Goal: Task Accomplishment & Management: Manage account settings

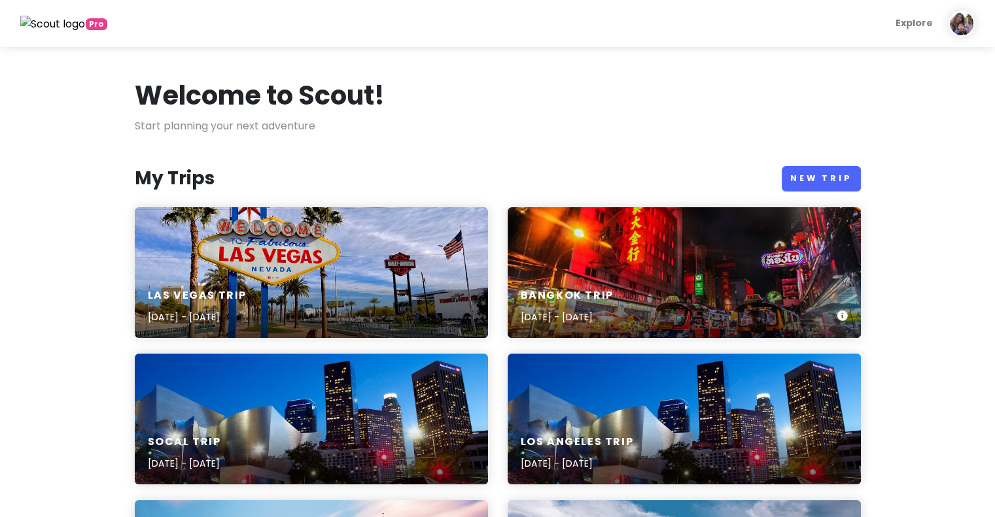
click at [710, 266] on div "Bangkok Trip [DATE] - [DATE]" at bounding box center [683, 272] width 353 height 131
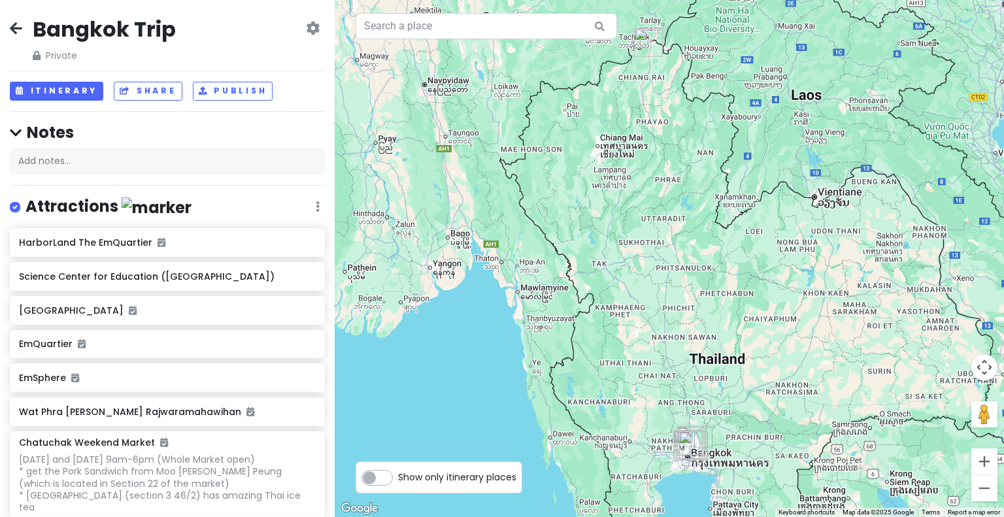
click at [59, 80] on div "[GEOGRAPHIC_DATA] Trip Private Change Dates Make a Copy Delete Trip Give Feedba…" at bounding box center [167, 258] width 335 height 517
click at [63, 91] on button "Itinerary" at bounding box center [57, 91] width 94 height 19
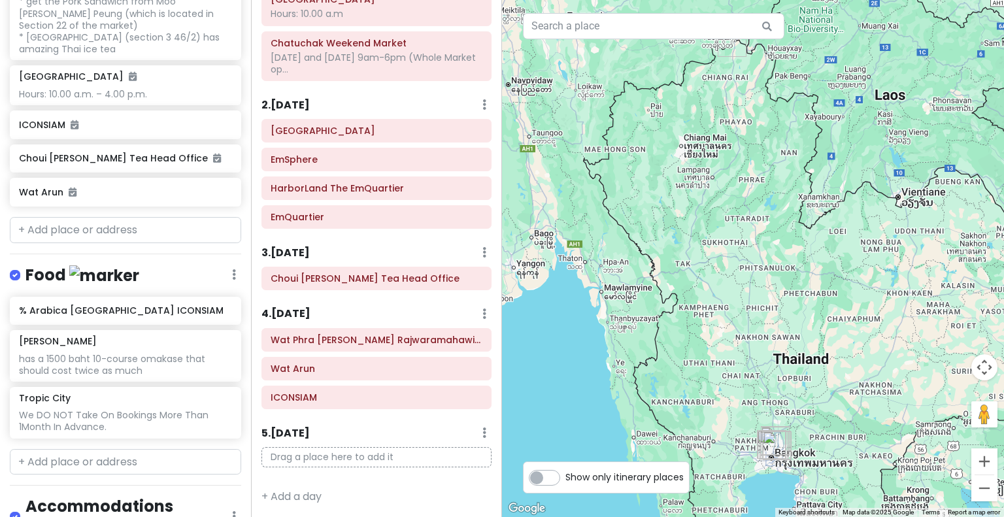
scroll to position [638, 0]
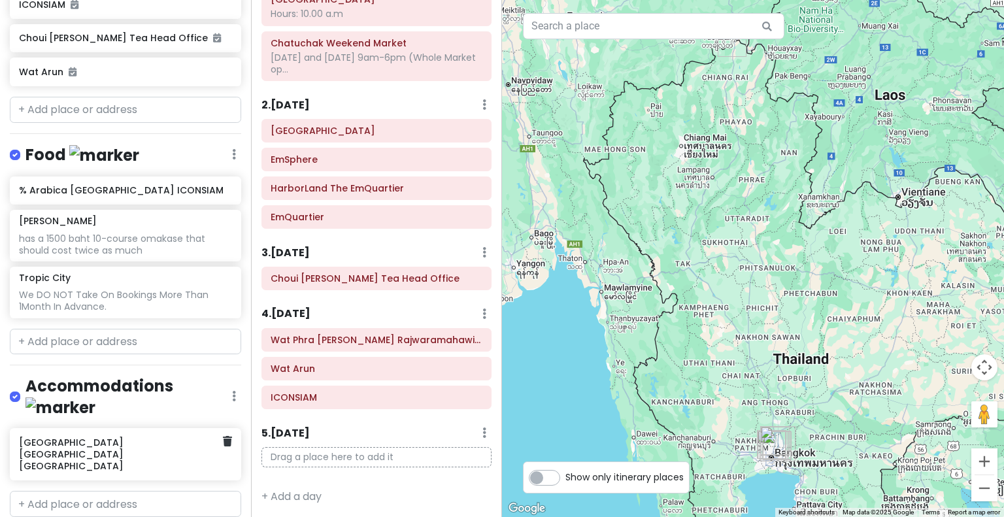
click at [95, 434] on div "[GEOGRAPHIC_DATA] [GEOGRAPHIC_DATA] [GEOGRAPHIC_DATA]" at bounding box center [120, 455] width 203 height 42
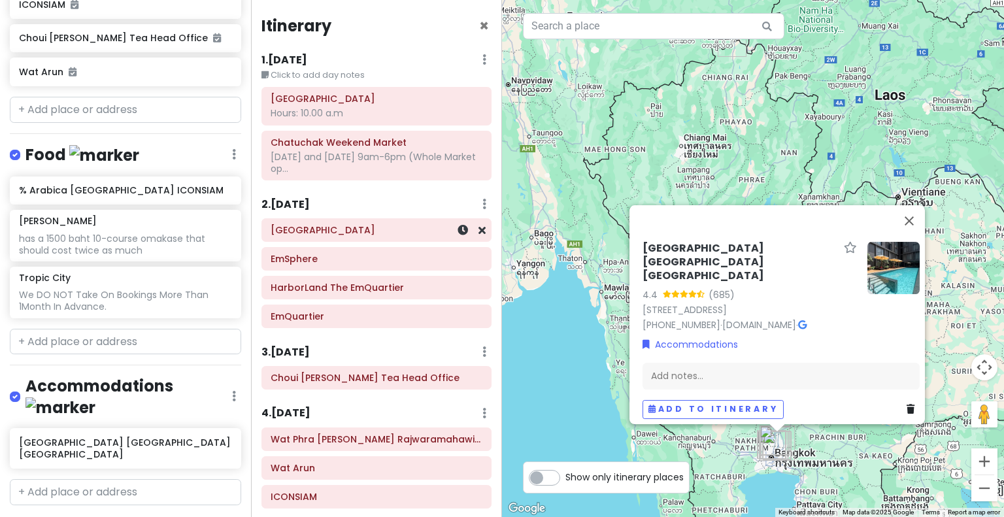
scroll to position [0, 0]
click at [344, 224] on h6 "[GEOGRAPHIC_DATA]" at bounding box center [377, 230] width 212 height 12
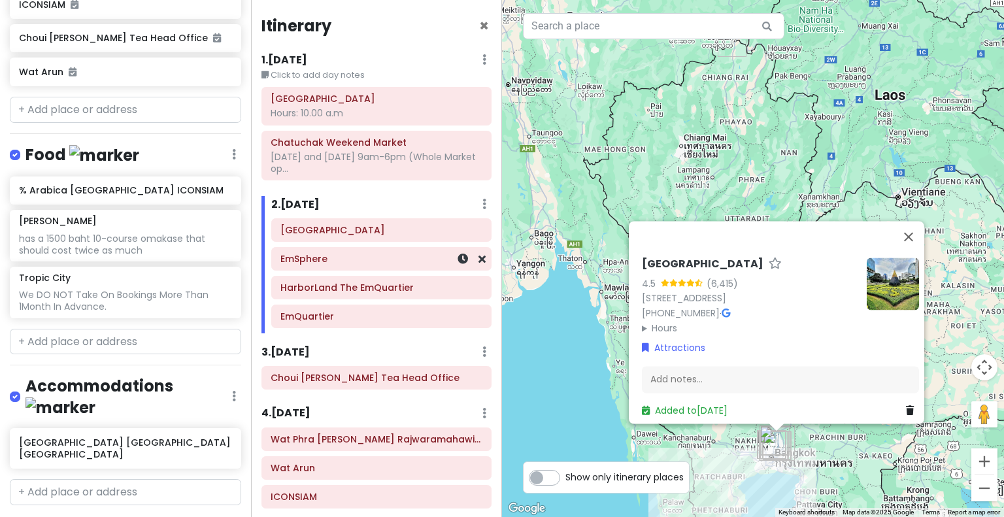
click at [352, 256] on h6 "EmSphere" at bounding box center [382, 259] width 202 height 12
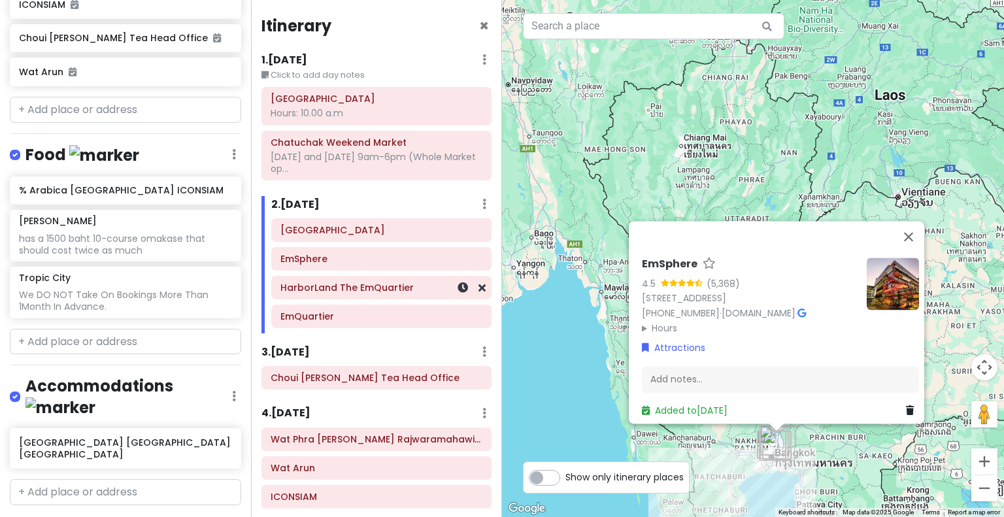
click at [352, 286] on h6 "HarborLand The EmQuartier" at bounding box center [382, 288] width 202 height 12
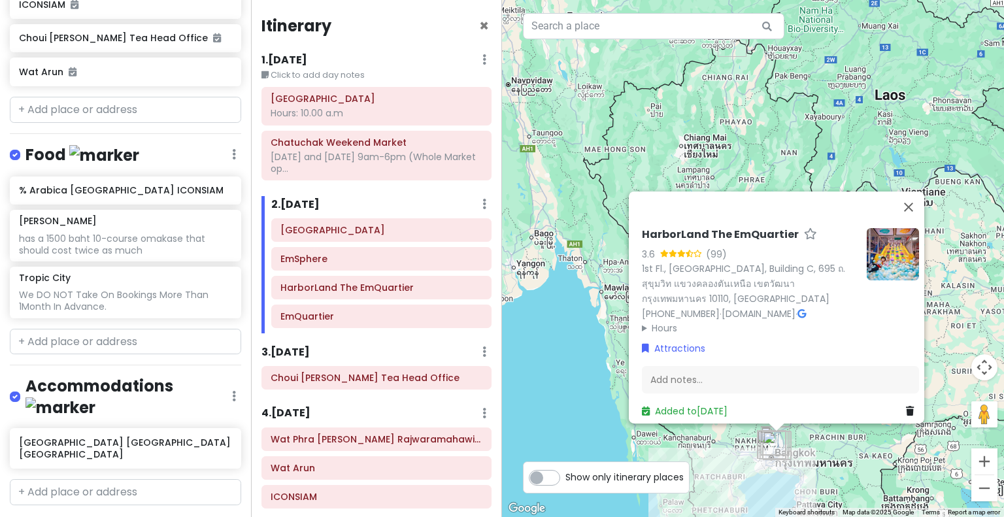
click at [893, 242] on img at bounding box center [893, 254] width 52 height 52
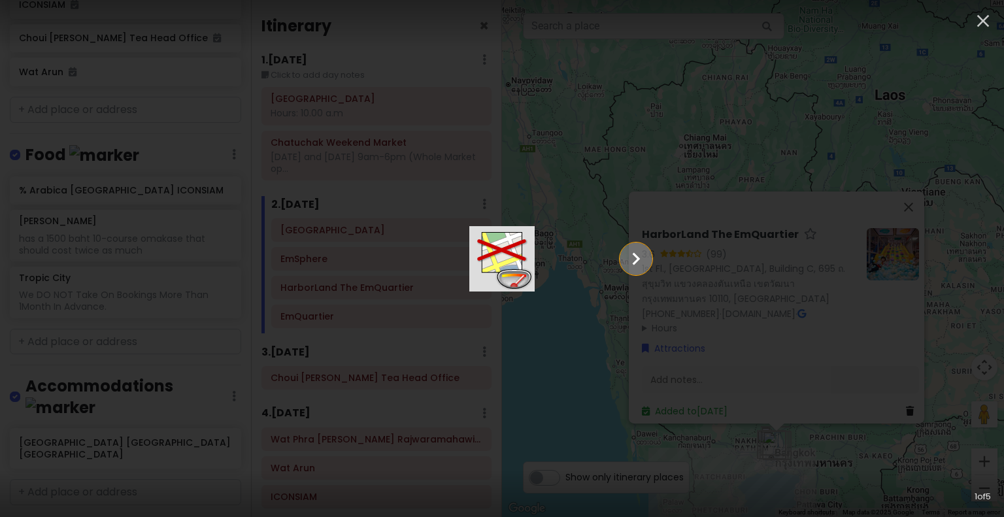
click at [649, 266] on icon "Show slide 2 of 5" at bounding box center [636, 258] width 25 height 31
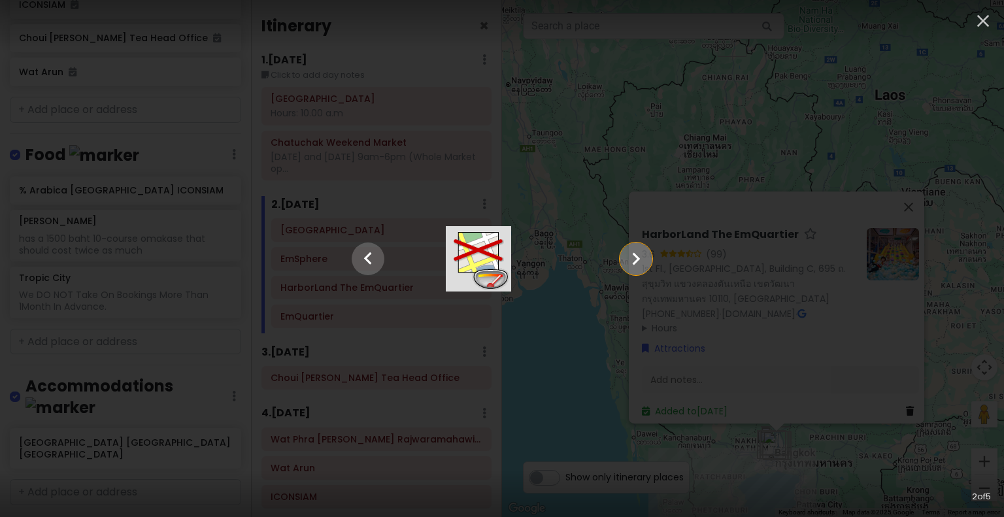
click at [649, 266] on icon "Show slide 3 of 5" at bounding box center [636, 258] width 25 height 31
click at [649, 266] on icon "Show slide 4 of 5" at bounding box center [636, 258] width 25 height 31
click at [649, 266] on icon "Show slide 5 of 5" at bounding box center [636, 258] width 25 height 31
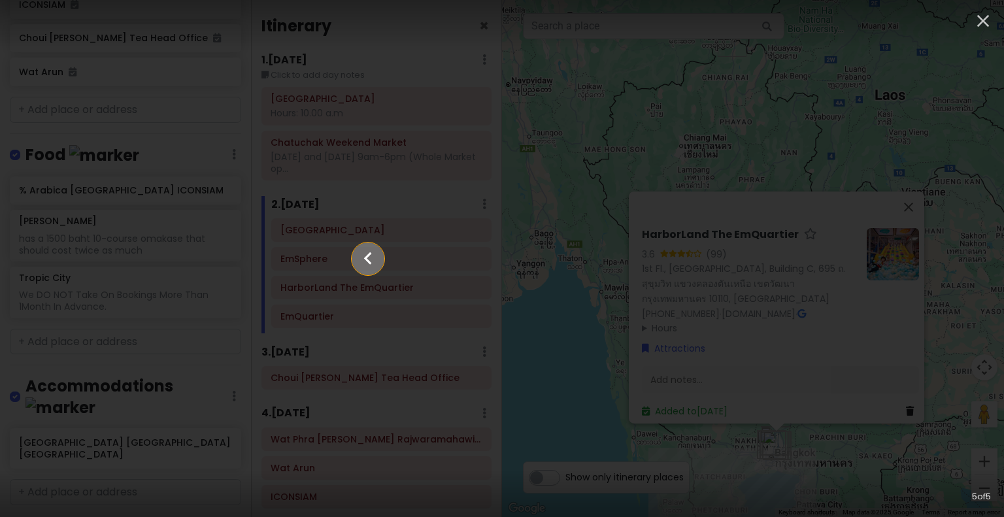
click at [364, 256] on icon "Show slide 4 of 5" at bounding box center [368, 258] width 8 height 12
click at [364, 256] on icon "Show slide 3 of 5" at bounding box center [368, 258] width 8 height 12
click at [364, 256] on icon "Show slide 2 of 5" at bounding box center [368, 258] width 8 height 12
click at [364, 256] on icon "Show slide 1 of 5" at bounding box center [368, 258] width 8 height 12
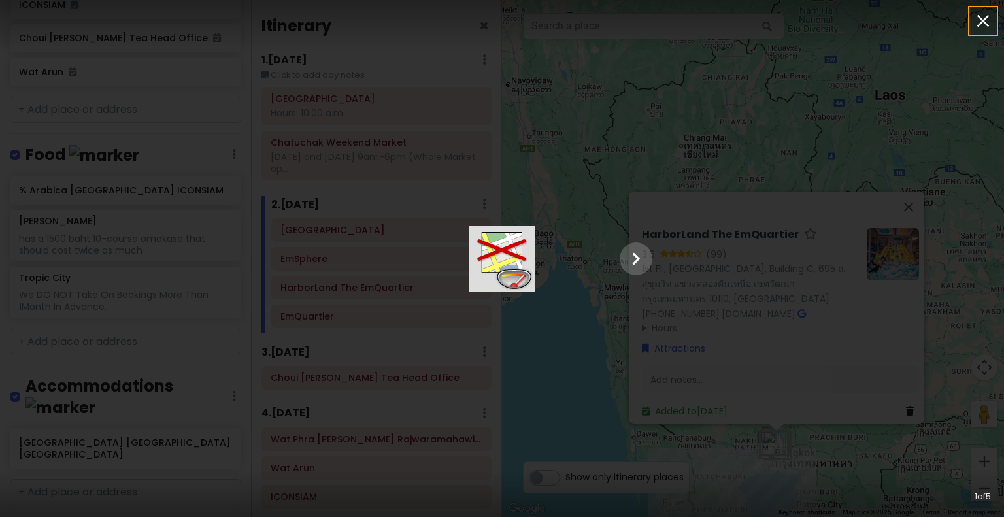
click at [981, 21] on icon "button" at bounding box center [983, 20] width 21 height 21
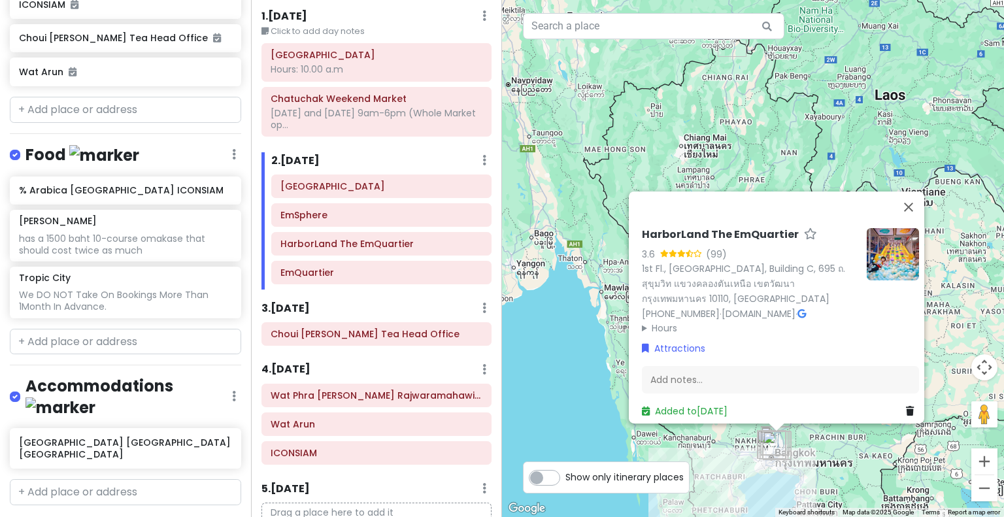
scroll to position [46, 0]
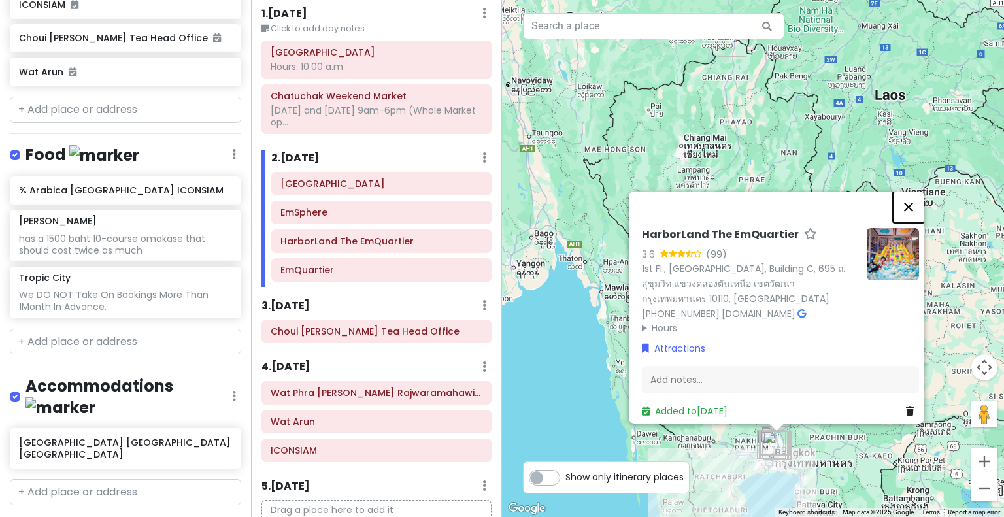
click at [917, 191] on button "Close" at bounding box center [908, 206] width 31 height 31
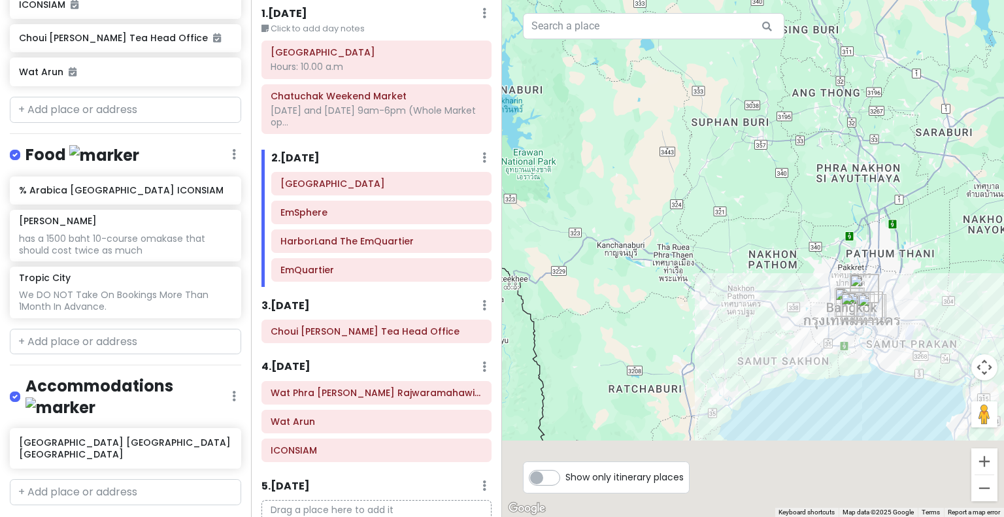
drag, startPoint x: 807, startPoint y: 368, endPoint x: 649, endPoint y: 49, distance: 355.9
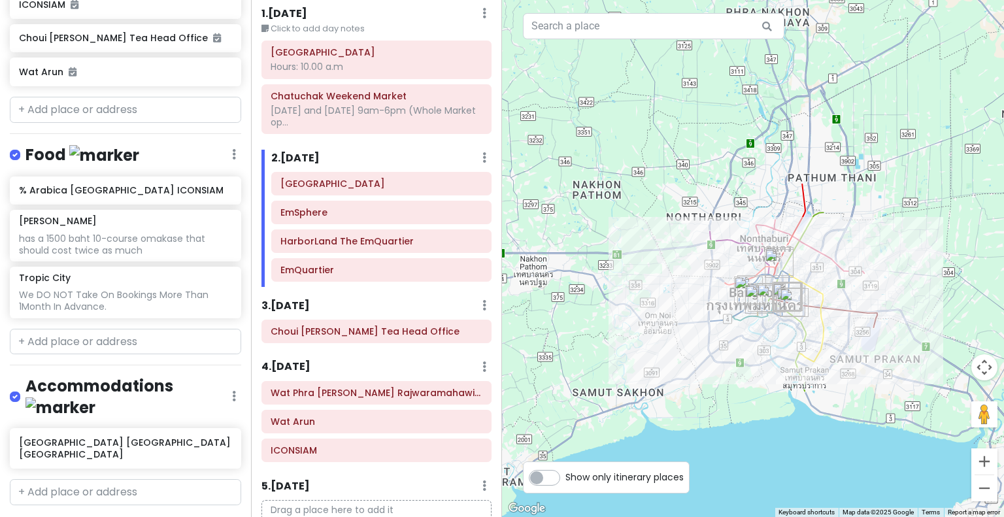
click at [830, 258] on div at bounding box center [753, 258] width 502 height 517
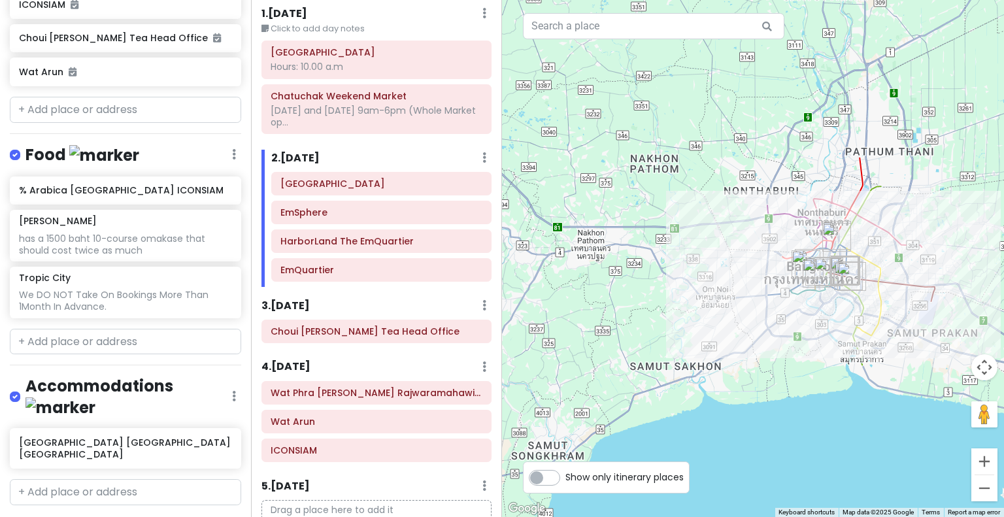
drag, startPoint x: 824, startPoint y: 226, endPoint x: 897, endPoint y: 198, distance: 78.5
click at [897, 198] on div at bounding box center [753, 258] width 502 height 517
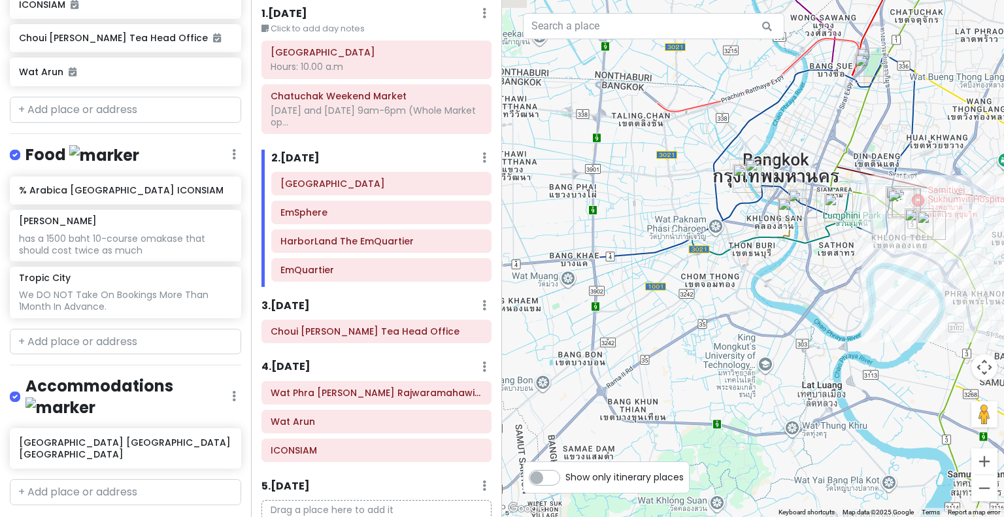
drag, startPoint x: 916, startPoint y: 56, endPoint x: 854, endPoint y: 118, distance: 87.9
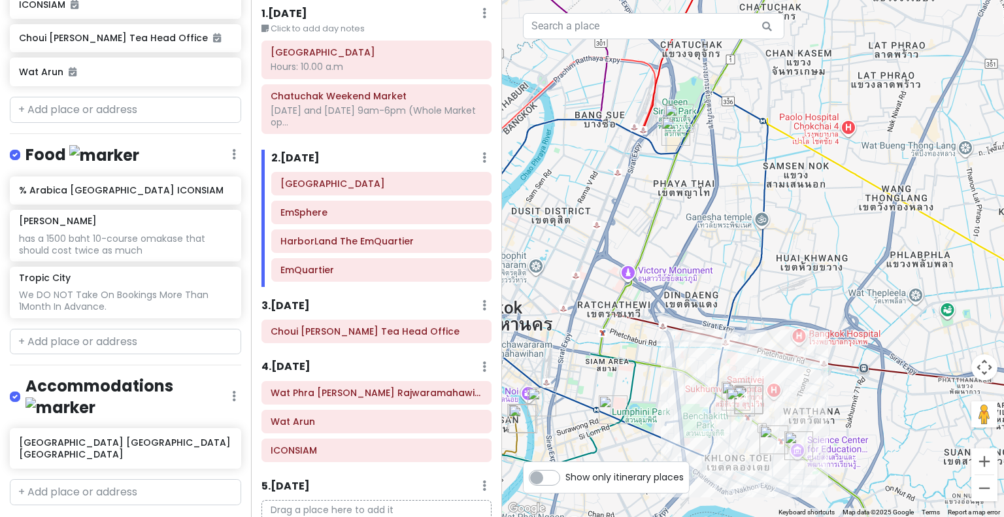
drag, startPoint x: 895, startPoint y: 94, endPoint x: 664, endPoint y: 206, distance: 256.8
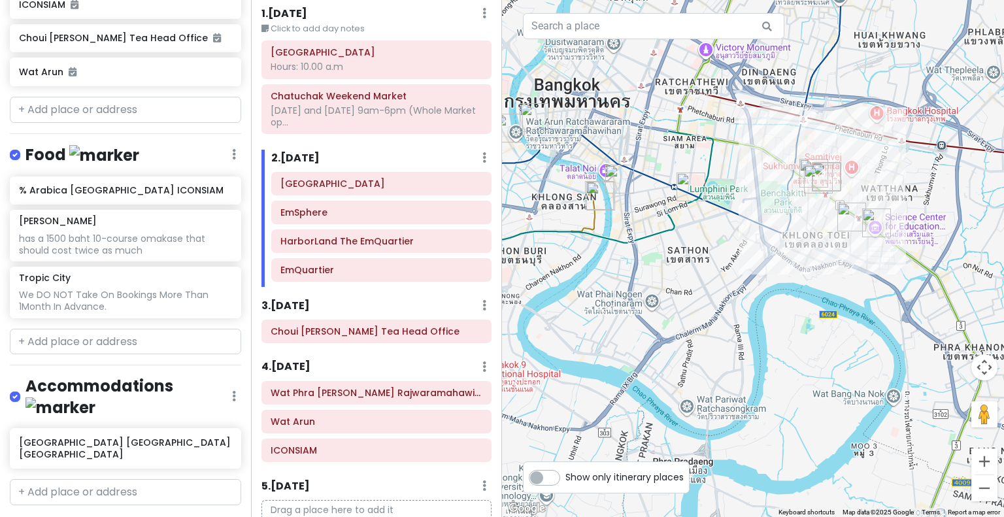
drag, startPoint x: 745, startPoint y: 343, endPoint x: 830, endPoint y: 107, distance: 251.7
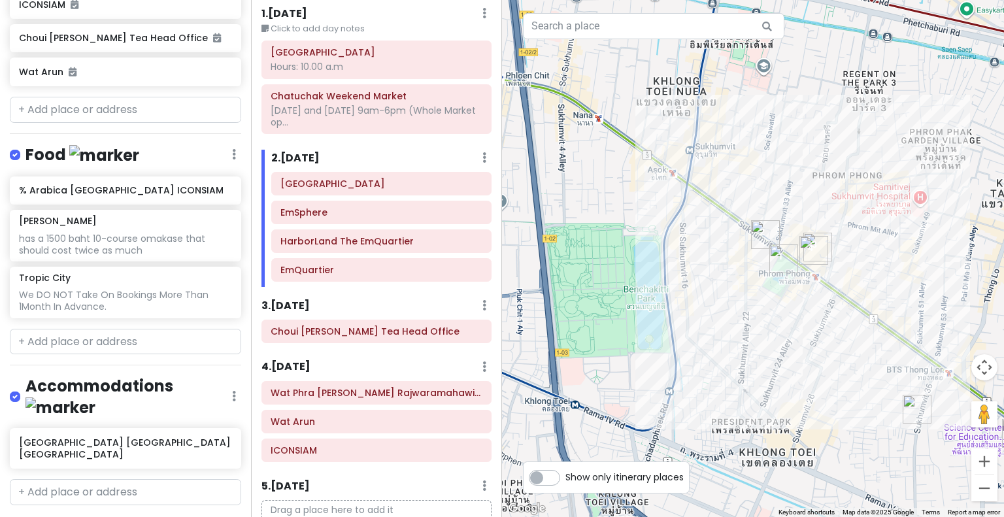
drag, startPoint x: 807, startPoint y: 324, endPoint x: 813, endPoint y: 148, distance: 176.7
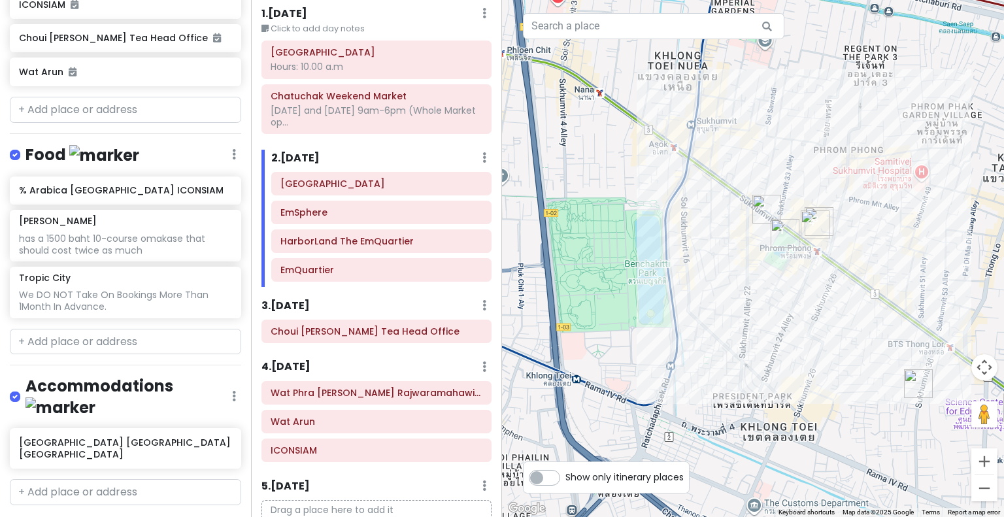
click at [766, 245] on div at bounding box center [753, 258] width 502 height 517
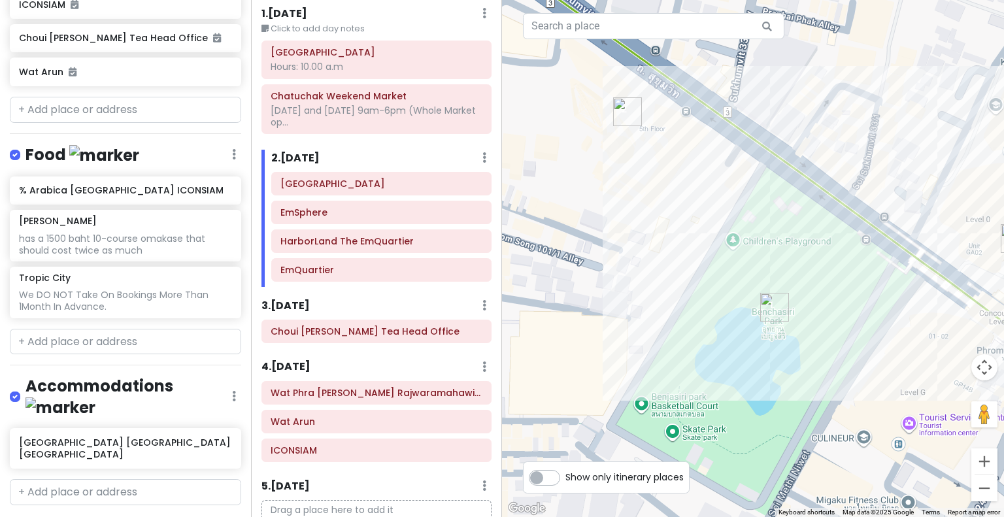
drag, startPoint x: 766, startPoint y: 245, endPoint x: 618, endPoint y: 311, distance: 162.5
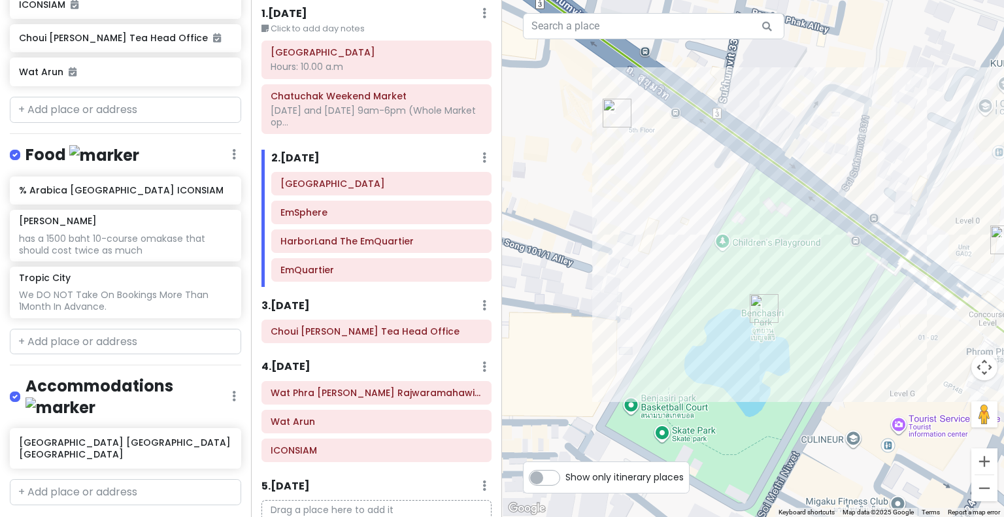
click at [759, 247] on div at bounding box center [753, 258] width 502 height 517
